Goal: Task Accomplishment & Management: Complete application form

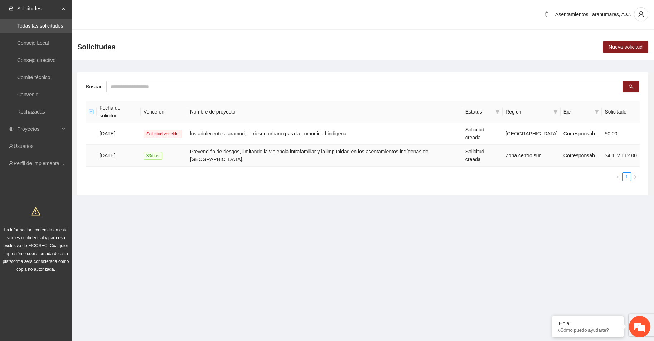
click at [356, 145] on td "Prevención de riesgos, limitando la violencia intrafamiliar y la impunidad en l…" at bounding box center [324, 156] width 275 height 22
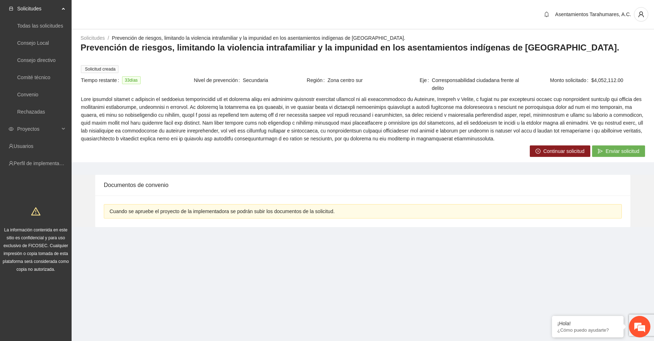
click at [549, 147] on span "Continuar solicitud" at bounding box center [563, 151] width 41 height 8
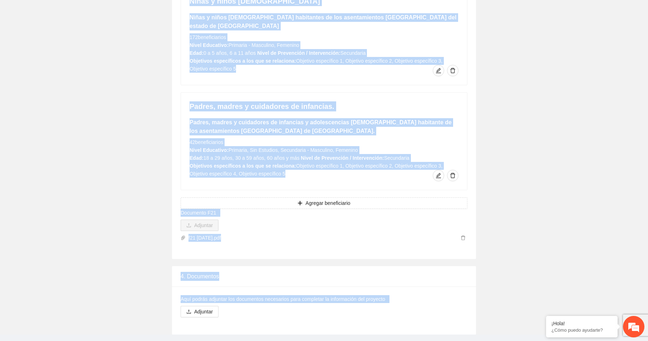
scroll to position [1145, 0]
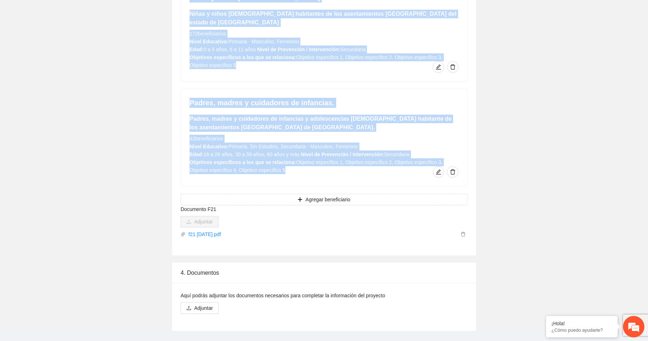
drag, startPoint x: 181, startPoint y: 89, endPoint x: 380, endPoint y: 169, distance: 214.6
copy div "**********"
click at [294, 230] on link "f21 [DATE].pdf" at bounding box center [322, 234] width 273 height 8
click at [436, 120] on div "Padres, madres y cuidadores de infancias. Padres, madres y cuidadores de infanc…" at bounding box center [324, 137] width 286 height 97
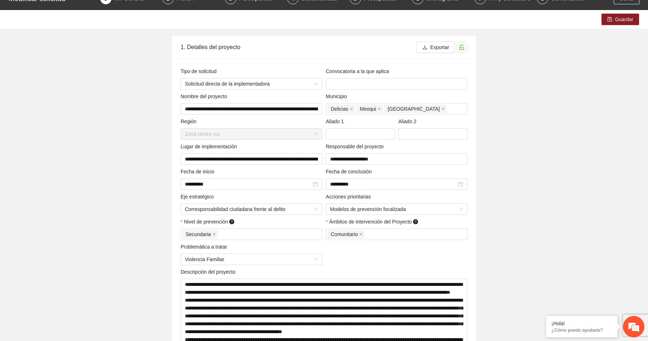
scroll to position [0, 0]
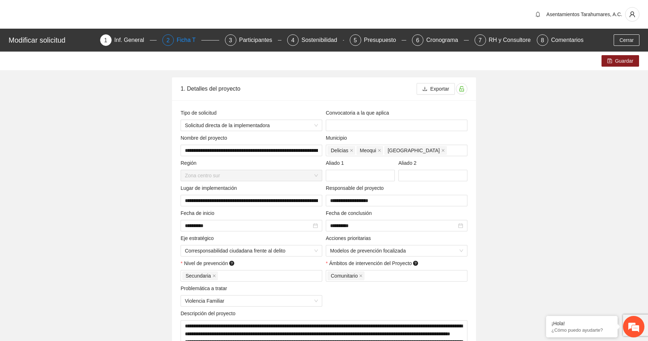
click at [186, 38] on div "Ficha T" at bounding box center [189, 39] width 25 height 11
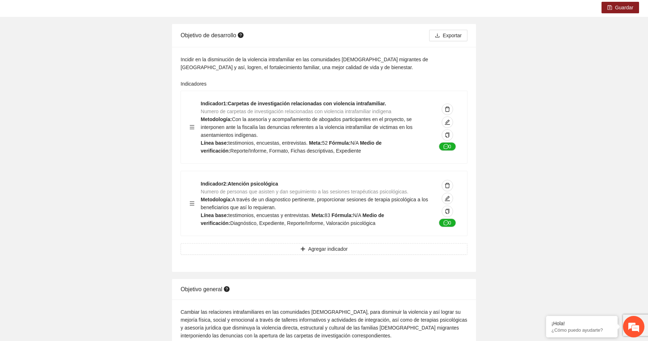
scroll to position [36, 0]
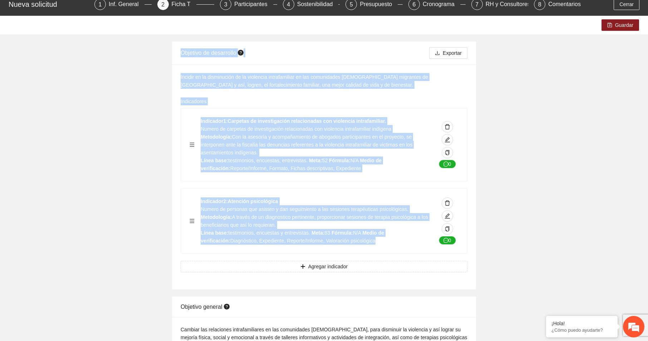
drag, startPoint x: 182, startPoint y: 53, endPoint x: 364, endPoint y: 243, distance: 262.7
click at [364, 243] on div "Objetivo de desarrollo Exportar Incidir en la disminución de la violencia intra…" at bounding box center [324, 166] width 304 height 248
copy div "Loremips do sitametcon Adipisci Elitsed do ei temporincid ut la etdolorem aliqu…"
click at [334, 195] on div "Indicador 2 : Atención psicológica Numero de personas que asisten y dan seguimi…" at bounding box center [324, 221] width 286 height 64
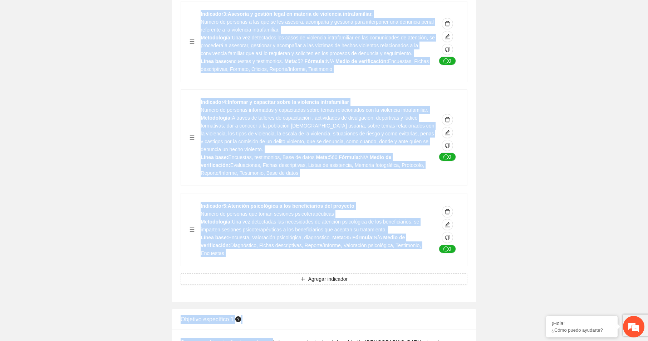
scroll to position [602, 0]
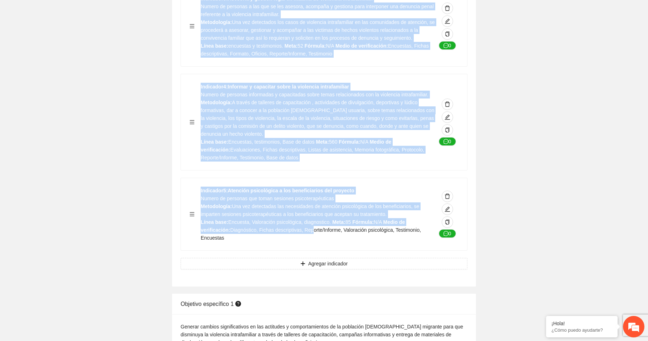
drag, startPoint x: 181, startPoint y: 58, endPoint x: 281, endPoint y: 242, distance: 209.4
click at [281, 242] on div "Objetivo general [PERSON_NAME] las relaciones intrafamiliares en las comunidade…" at bounding box center [324, 8] width 304 height 556
copy div "Loremips dolorsi Ametcon adi elitseddoe temporincididun ut lab etdoloremag aliq…"
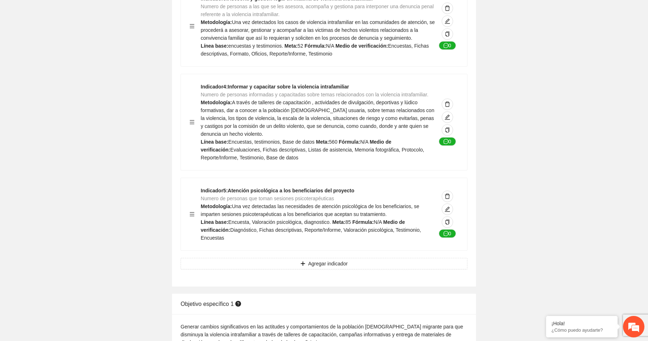
click at [312, 235] on div "Indicador 5 : Atención psicológica a los beneficiarios del proyecto Numero de p…" at bounding box center [324, 214] width 286 height 72
drag, startPoint x: 281, startPoint y: 230, endPoint x: 414, endPoint y: 232, distance: 133.1
click at [414, 232] on div "Indicador 5 : Atención psicológica a los beneficiarios del proyecto Numero de p…" at bounding box center [318, 213] width 235 height 55
copy span "orte/Informe, Valoración psicológica, Testimonio, Encuestas"
click at [361, 238] on div "Indicador 5 : Atención psicológica a los beneficiarios del proyecto Numero de p…" at bounding box center [324, 214] width 286 height 72
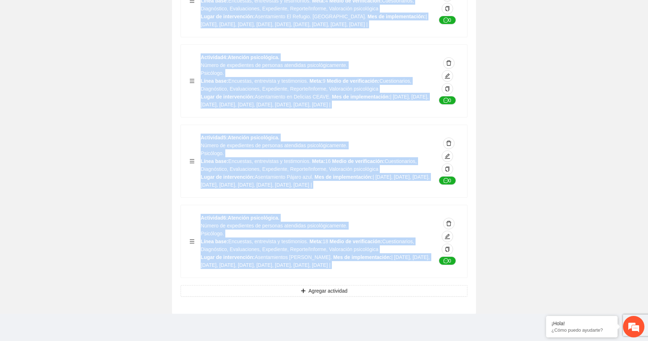
scroll to position [4553, 0]
drag, startPoint x: 181, startPoint y: 47, endPoint x: 367, endPoint y: 349, distance: 354.8
copy div "Loremips dolorsitam 2 Consect adipisc elitseddoeiusm te inc utlaboree d magnaal…"
click at [365, 220] on div "Actividad 6 : Atención psicológica. Número de expedientes de personas atendidas…" at bounding box center [318, 241] width 235 height 55
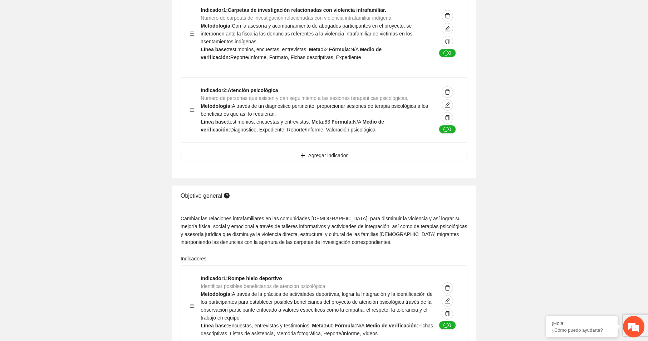
scroll to position [0, 0]
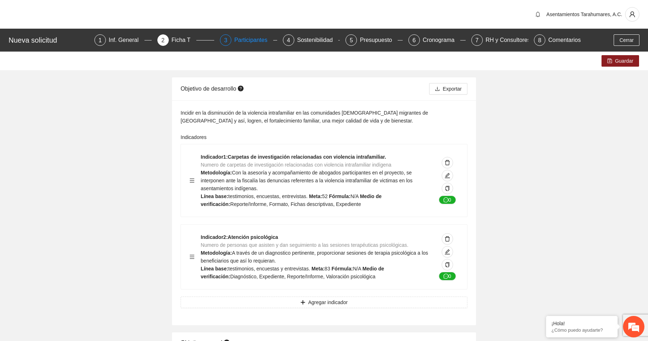
click at [249, 40] on div "Participantes" at bounding box center [253, 39] width 39 height 11
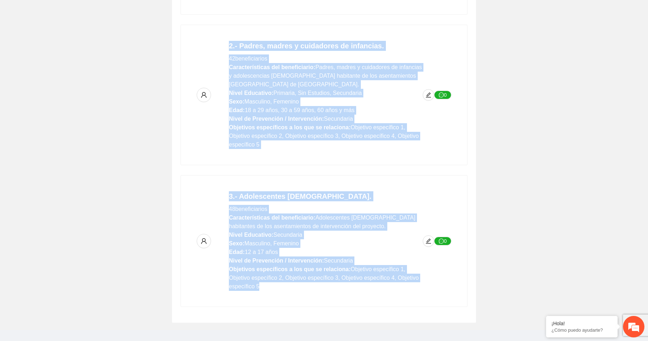
scroll to position [282, 0]
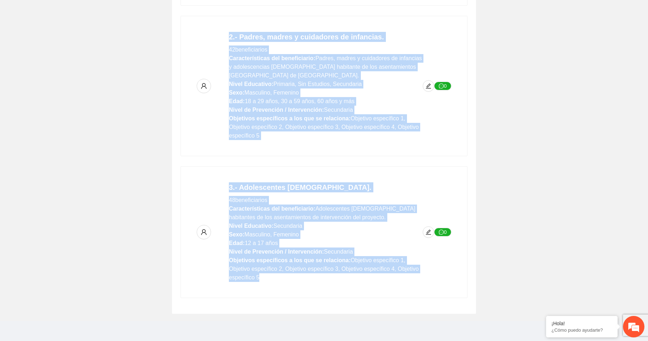
drag, startPoint x: 186, startPoint y: 103, endPoint x: 293, endPoint y: 341, distance: 260.6
copy div "Loremips do sit Ametconsectet Adipisci Elitsedd ei temporincid ut labo etdolo m…"
click at [342, 182] on h4 "3.- Adolescentes [DEMOGRAPHIC_DATA]." at bounding box center [326, 187] width 194 height 10
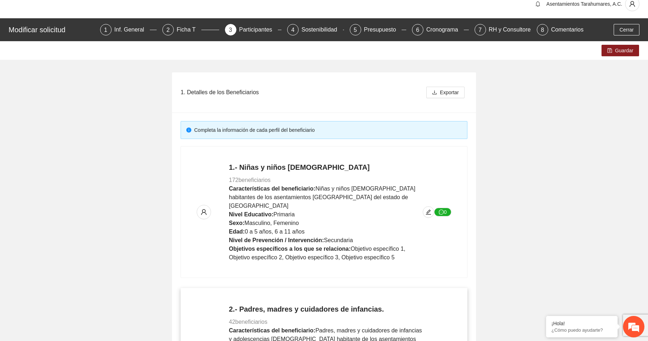
scroll to position [0, 0]
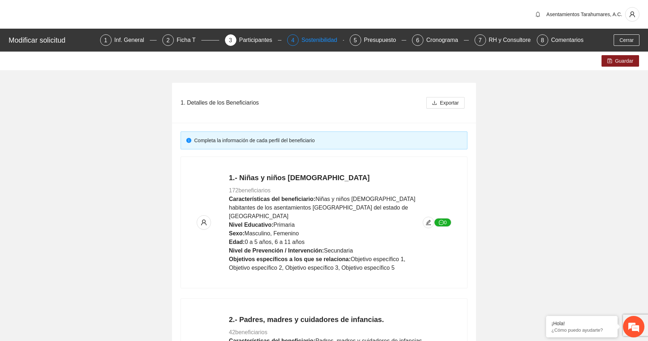
click at [321, 39] on div "Sostenibilidad" at bounding box center [323, 39] width 42 height 11
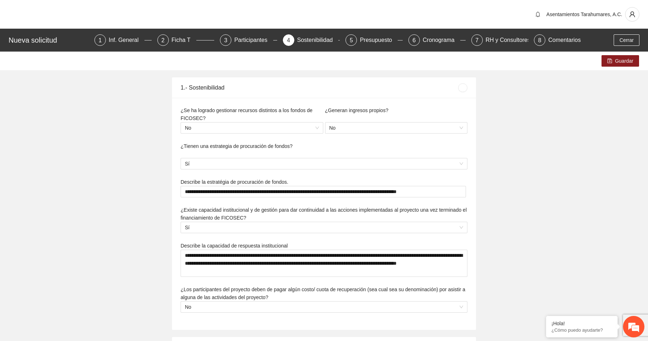
type textarea "**********"
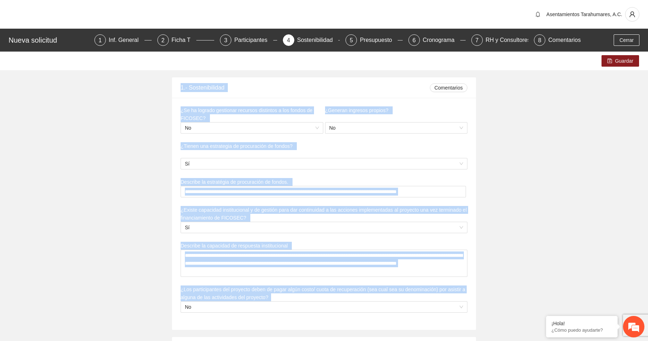
drag, startPoint x: 181, startPoint y: 87, endPoint x: 451, endPoint y: 318, distance: 355.2
click at [451, 318] on div "**********" at bounding box center [324, 203] width 304 height 252
copy div "**********"
click at [337, 239] on div "¿Existe capacidad institucional y de gestión para dar continuidad a las accione…" at bounding box center [324, 224] width 289 height 36
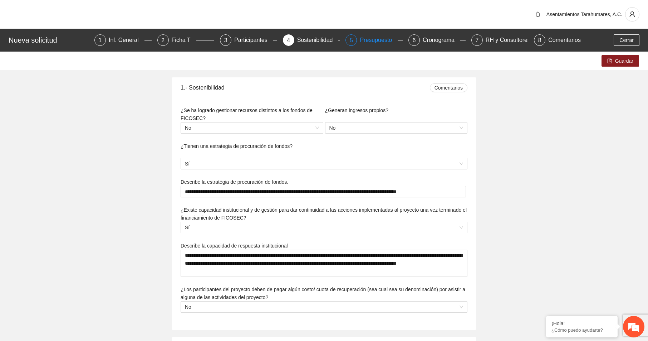
click at [371, 40] on div "Presupuesto" at bounding box center [379, 39] width 38 height 11
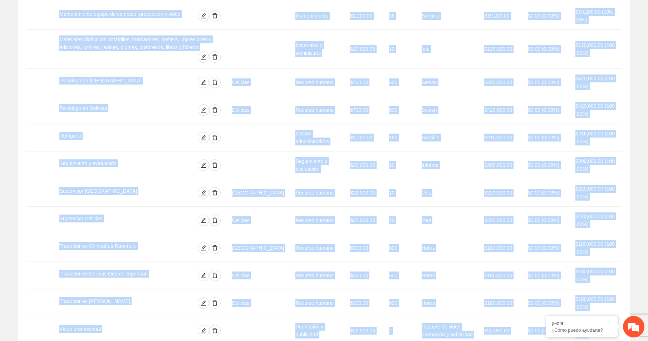
scroll to position [571, 0]
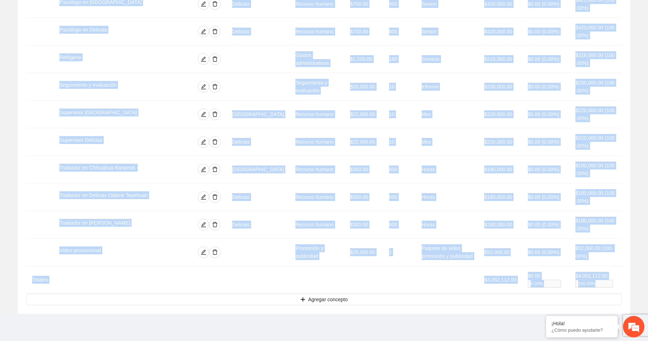
drag, startPoint x: 27, startPoint y: 52, endPoint x: 618, endPoint y: 283, distance: 634.5
copy div "Loremipsumd Sitametcons adi elitseddoei Temporin Utlaboree Dolore Magn al enima…"
click at [194, 256] on div at bounding box center [184, 251] width 71 height 11
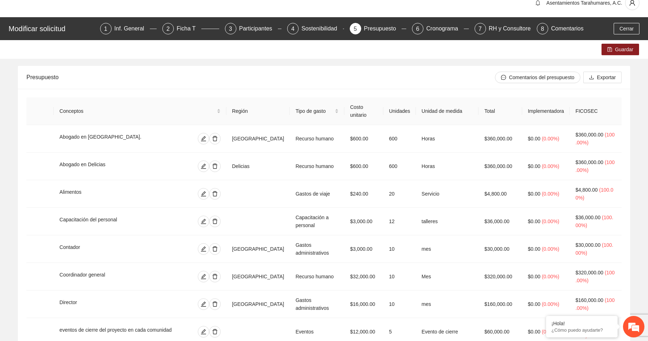
scroll to position [0, 0]
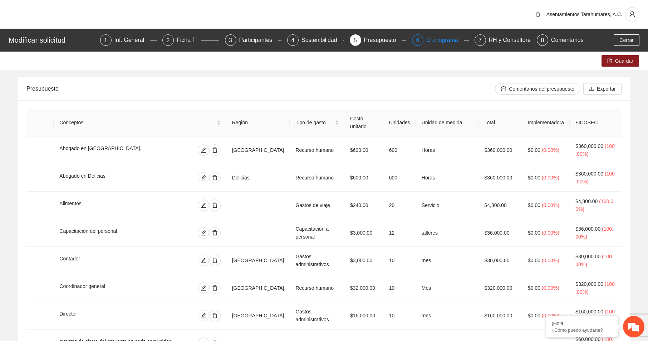
click at [439, 41] on div "Cronograma" at bounding box center [446, 39] width 38 height 11
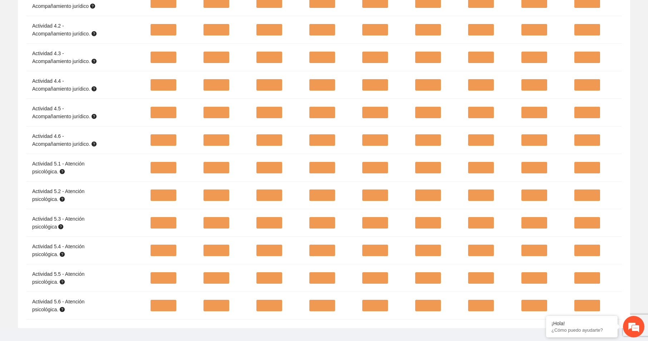
scroll to position [796, 0]
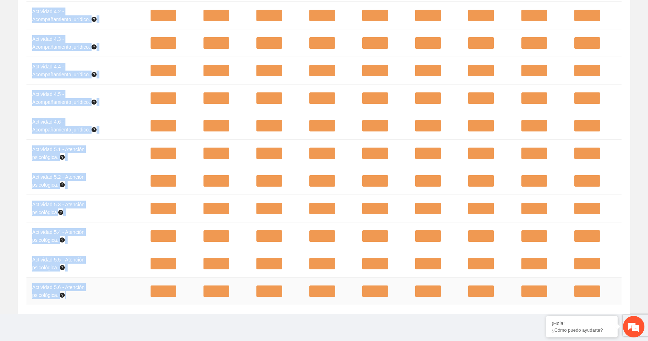
drag, startPoint x: 27, startPoint y: 74, endPoint x: 90, endPoint y: 300, distance: 234.0
copy div "Loremipsum Do sitamet co adipisc el seddo eiu temporincid utlaboree, dolo mag a…"
click at [126, 292] on td "Actividad 5.6 - Atención psicológica." at bounding box center [85, 291] width 118 height 28
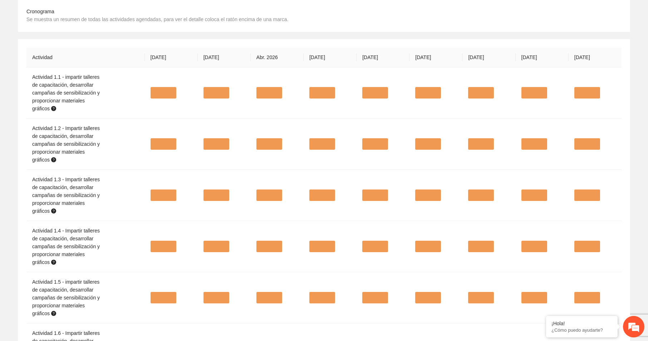
scroll to position [0, 0]
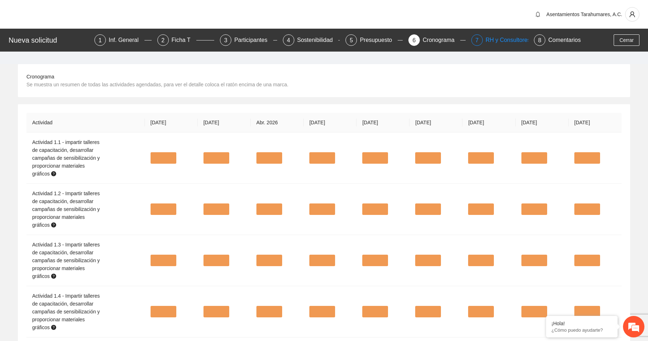
click at [507, 39] on div "RH y Consultores" at bounding box center [511, 39] width 50 height 11
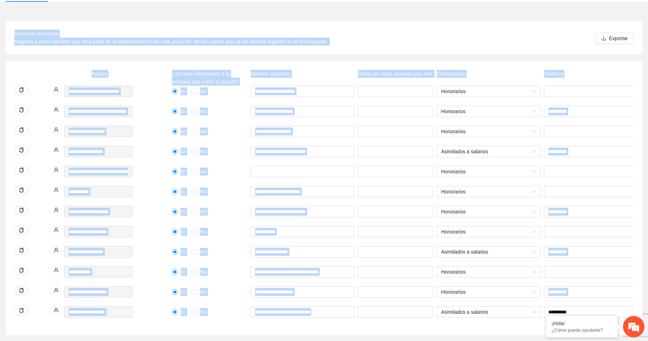
scroll to position [112, 0]
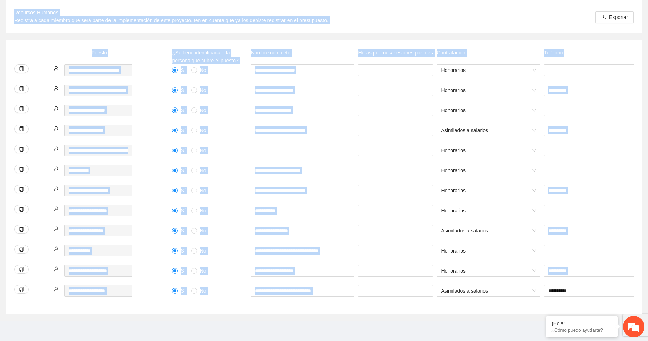
drag, startPoint x: 14, startPoint y: 119, endPoint x: 571, endPoint y: 294, distance: 583.9
click at [571, 294] on div "**********" at bounding box center [324, 156] width 637 height 313
copy div "Recursos Humanos Registra a cada miembro que será parte de la implementación de…"
click at [312, 145] on input "text" at bounding box center [303, 150] width 104 height 11
click at [404, 296] on div "***" at bounding box center [395, 295] width 79 height 20
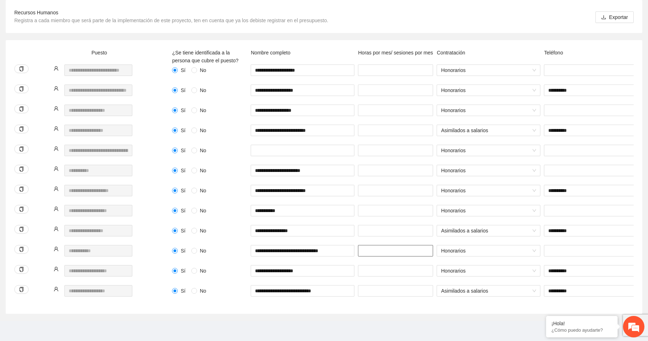
scroll to position [0, 0]
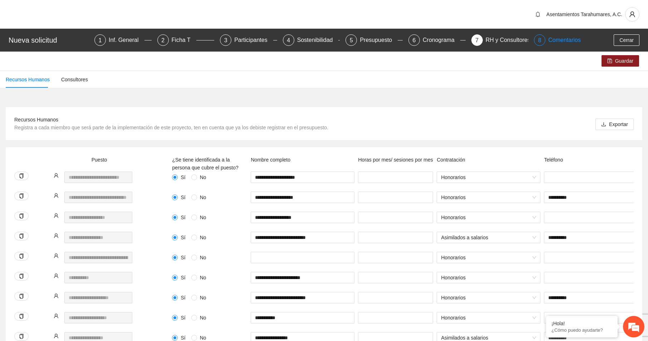
click at [564, 40] on div "Comentarios" at bounding box center [565, 39] width 33 height 11
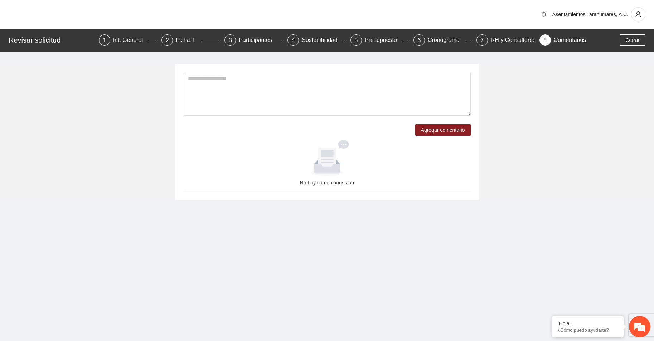
click at [229, 151] on div at bounding box center [326, 158] width 281 height 36
click at [185, 40] on div "Ficha T" at bounding box center [188, 39] width 25 height 11
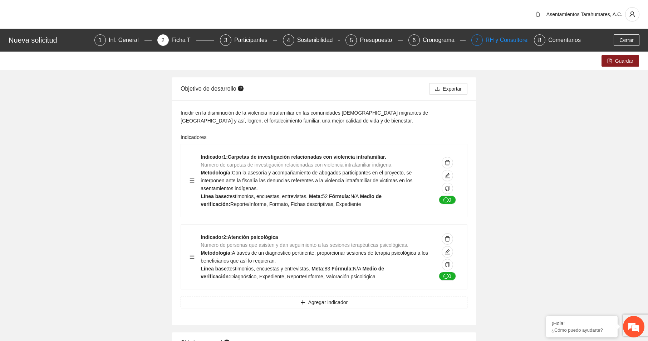
click at [505, 40] on div "RH y Consultores" at bounding box center [511, 39] width 50 height 11
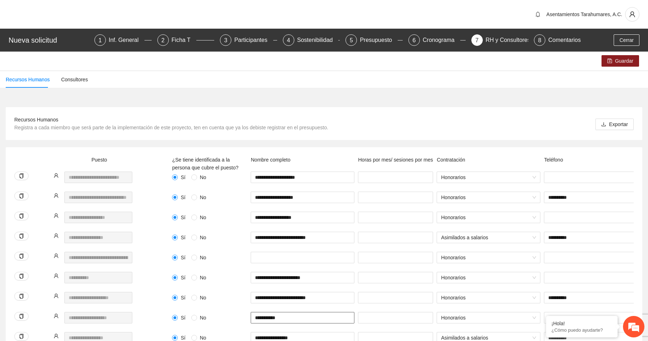
click at [267, 316] on input "**********" at bounding box center [303, 317] width 104 height 11
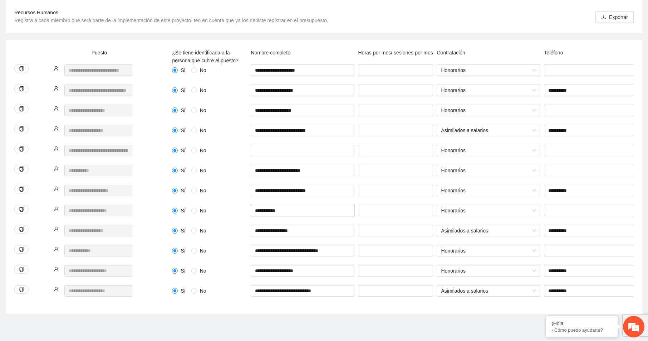
scroll to position [107, 0]
click at [315, 209] on input "**********" at bounding box center [303, 210] width 104 height 11
type input "**********"
click at [559, 211] on input "text" at bounding box center [596, 210] width 104 height 11
type input "**********"
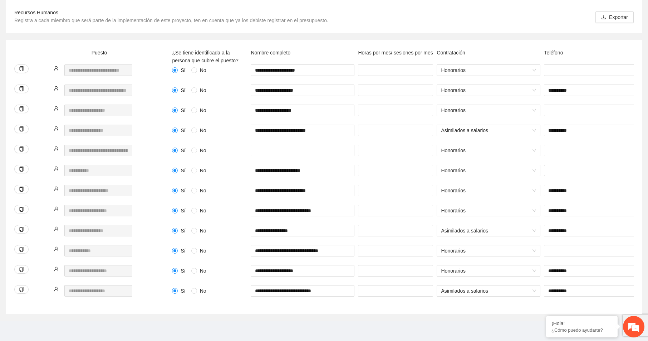
click at [569, 169] on input "text" at bounding box center [596, 170] width 104 height 11
type input "**********"
click at [554, 245] on input "text" at bounding box center [596, 250] width 104 height 11
click at [552, 104] on input "text" at bounding box center [596, 109] width 104 height 11
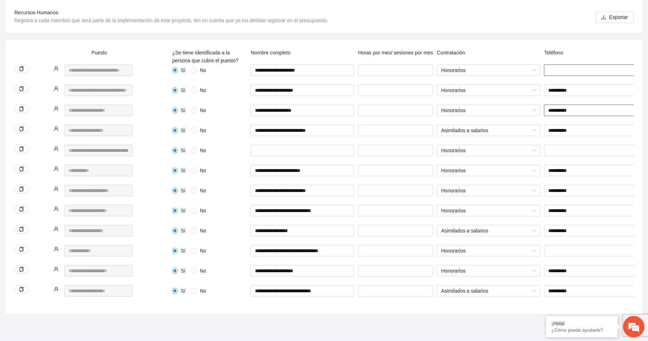
type input "**********"
click at [556, 65] on input "text" at bounding box center [596, 69] width 104 height 11
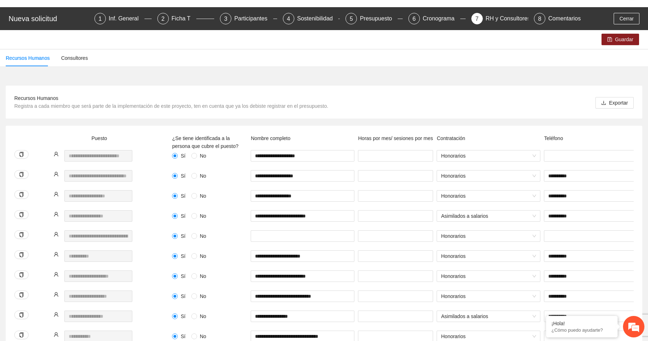
scroll to position [0, 0]
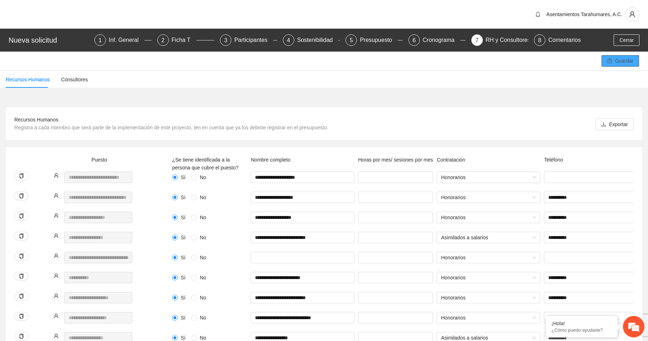
click at [624, 60] on span "Guardar" at bounding box center [624, 61] width 18 height 8
click at [624, 59] on span "Guardar" at bounding box center [624, 61] width 18 height 8
click at [250, 42] on div "Participantes" at bounding box center [253, 39] width 39 height 11
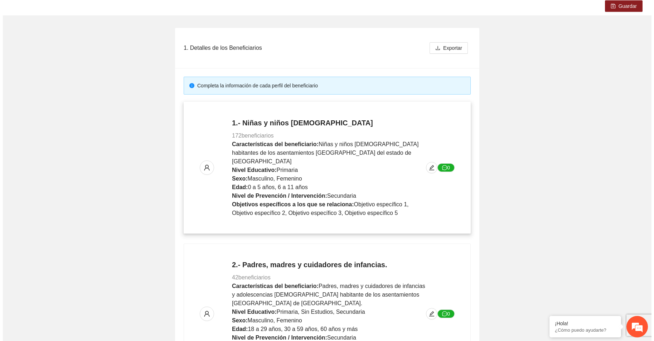
scroll to position [72, 0]
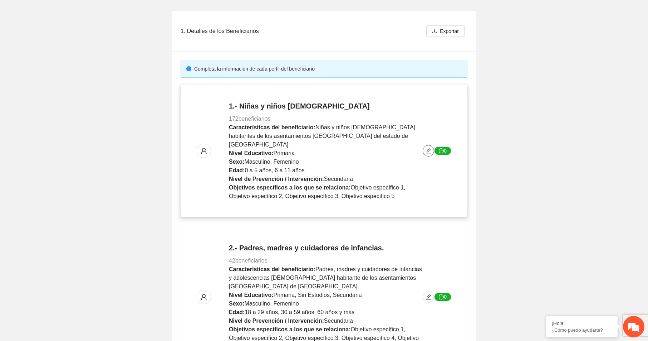
click at [426, 148] on icon "edit" at bounding box center [429, 151] width 6 height 6
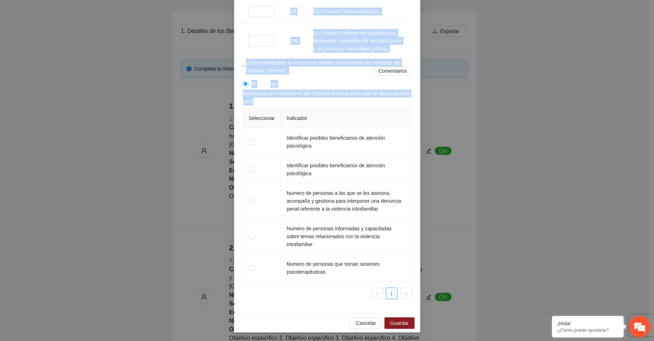
scroll to position [810, 0]
drag, startPoint x: 240, startPoint y: 45, endPoint x: 316, endPoint y: 337, distance: 302.2
click at [316, 337] on div "**********" at bounding box center [327, 170] width 654 height 341
click at [266, 176] on td at bounding box center [262, 170] width 38 height 28
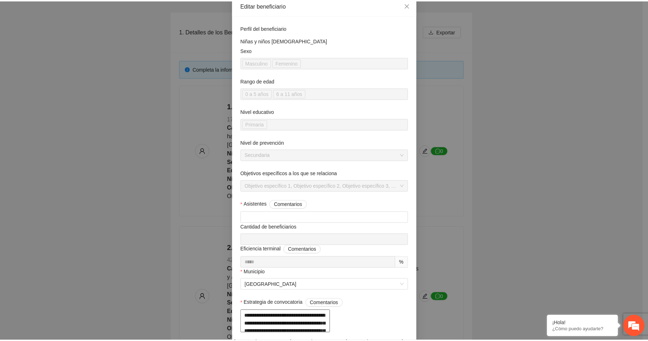
scroll to position [0, 0]
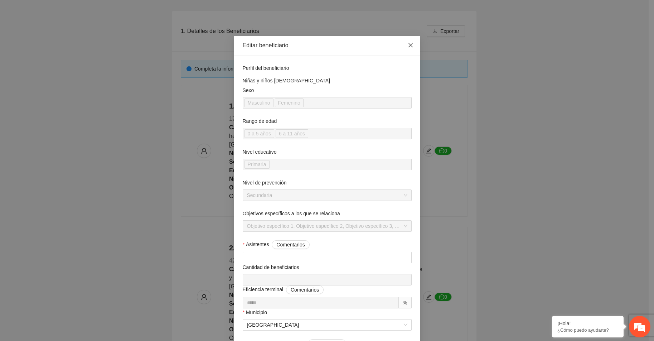
click at [408, 44] on icon "close" at bounding box center [411, 45] width 6 height 6
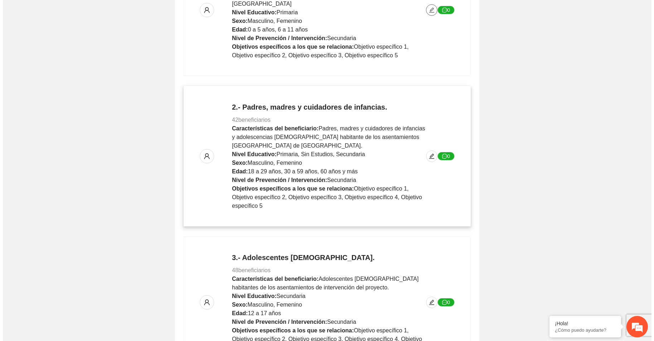
scroll to position [215, 0]
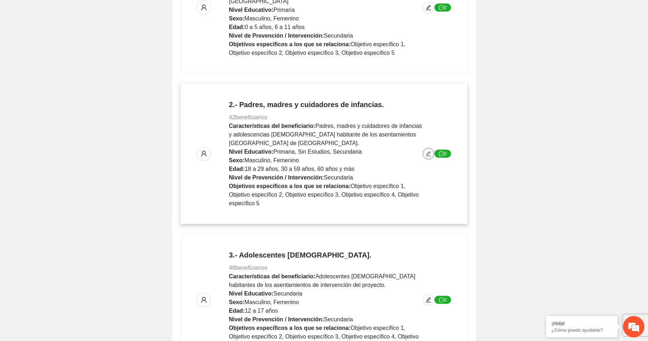
click at [426, 151] on icon "edit" at bounding box center [429, 154] width 6 height 6
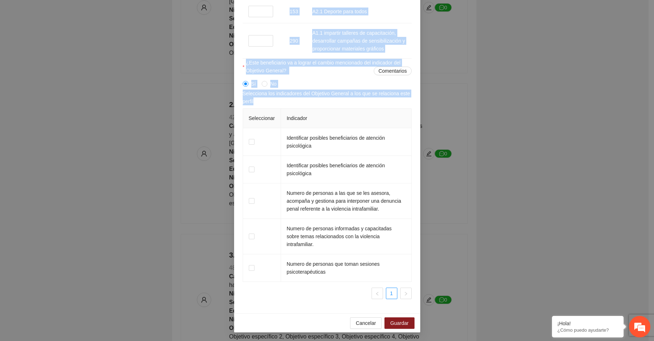
scroll to position [871, 0]
drag, startPoint x: 241, startPoint y: 45, endPoint x: 335, endPoint y: 321, distance: 291.6
click at [346, 183] on td "Identificar posibles beneficiarios de atención psicológica" at bounding box center [346, 170] width 131 height 28
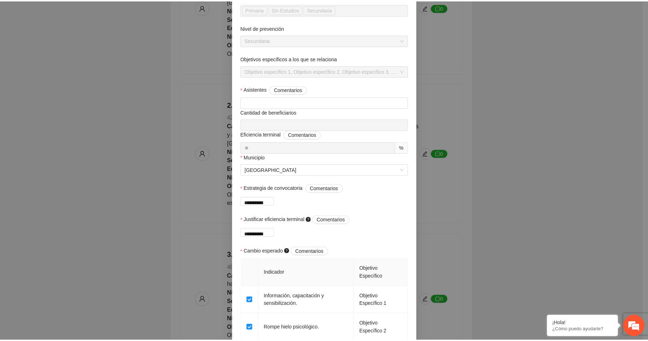
scroll to position [0, 0]
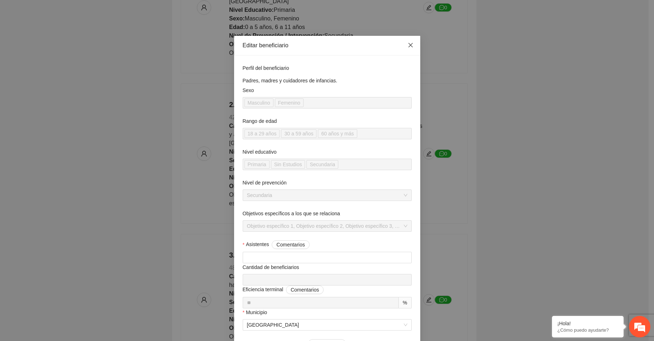
click at [408, 45] on icon "close" at bounding box center [410, 45] width 4 height 4
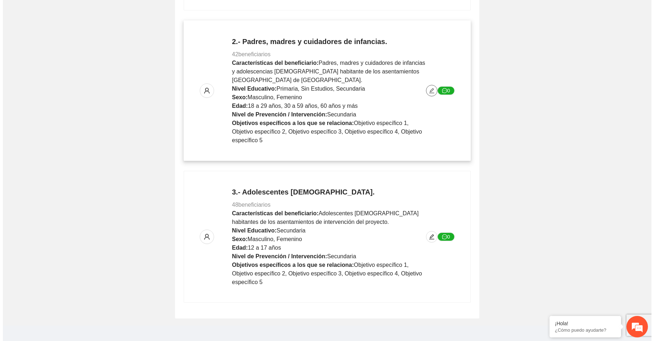
scroll to position [282, 0]
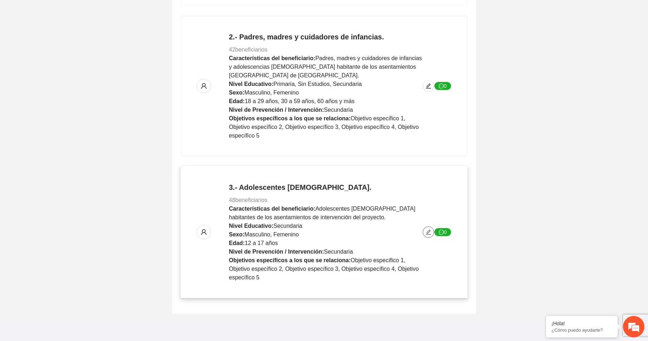
click at [429, 229] on icon "edit" at bounding box center [429, 232] width 6 height 6
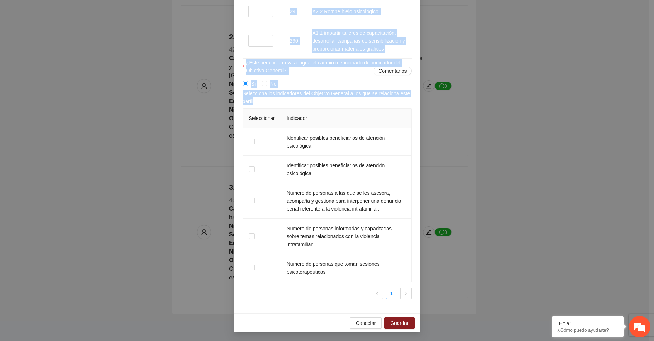
scroll to position [886, 0]
drag, startPoint x: 240, startPoint y: 45, endPoint x: 320, endPoint y: 338, distance: 303.5
click at [320, 338] on div "**********" at bounding box center [327, 170] width 654 height 341
click at [270, 208] on td at bounding box center [262, 200] width 38 height 35
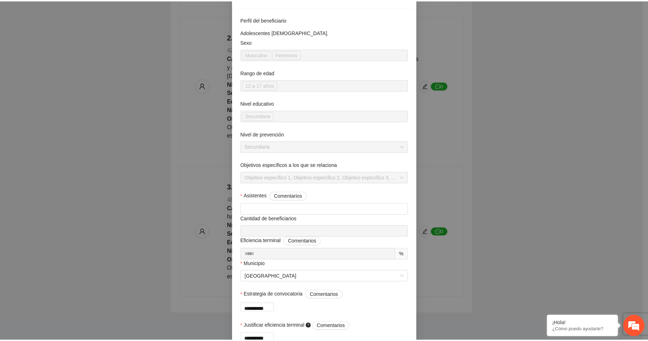
scroll to position [0, 0]
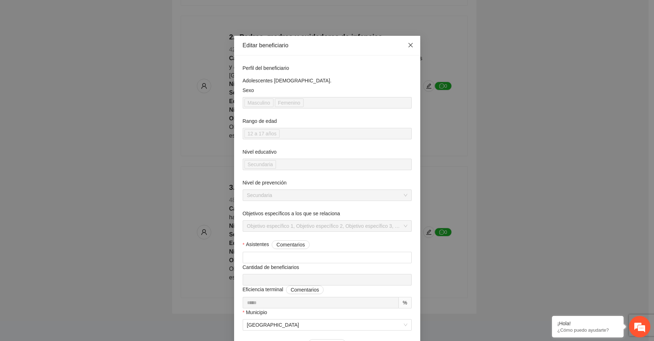
click at [408, 45] on icon "close" at bounding box center [411, 45] width 6 height 6
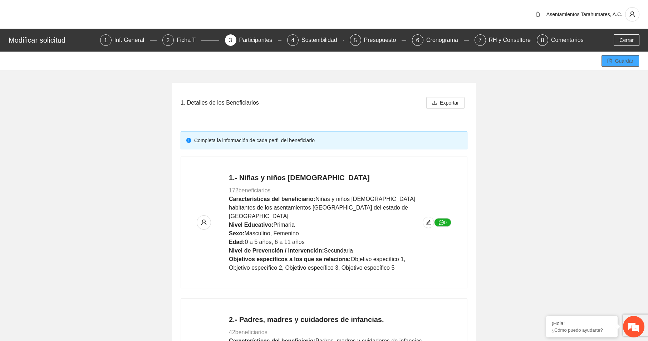
click at [621, 60] on span "Guardar" at bounding box center [624, 61] width 18 height 8
click at [180, 41] on div "Ficha T" at bounding box center [189, 39] width 25 height 11
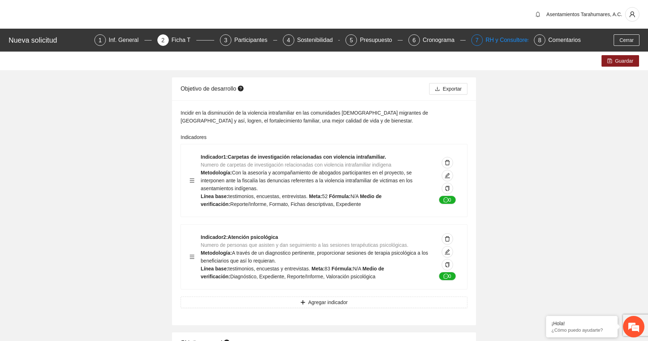
click at [510, 40] on div "RH y Consultores" at bounding box center [511, 39] width 50 height 11
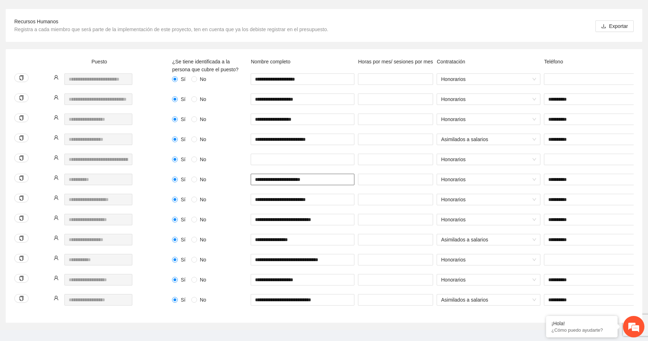
scroll to position [107, 0]
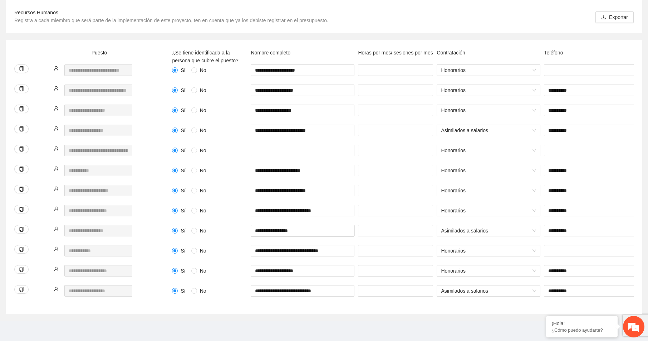
click at [298, 231] on input "**********" at bounding box center [303, 230] width 104 height 11
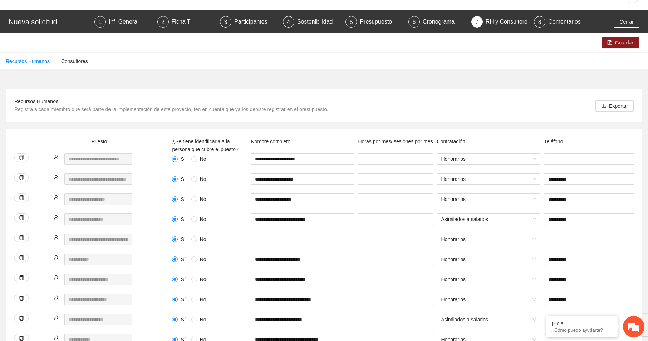
scroll to position [112, 0]
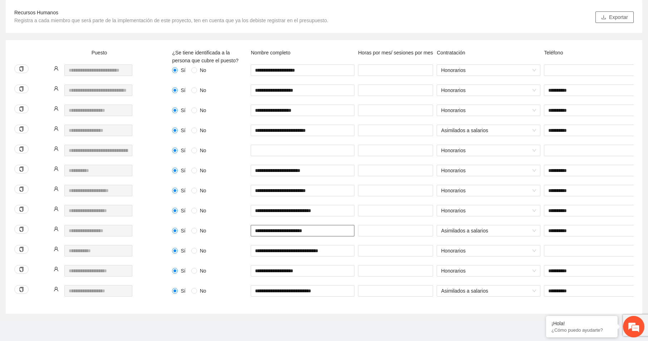
type input "**********"
